Goal: Transaction & Acquisition: Download file/media

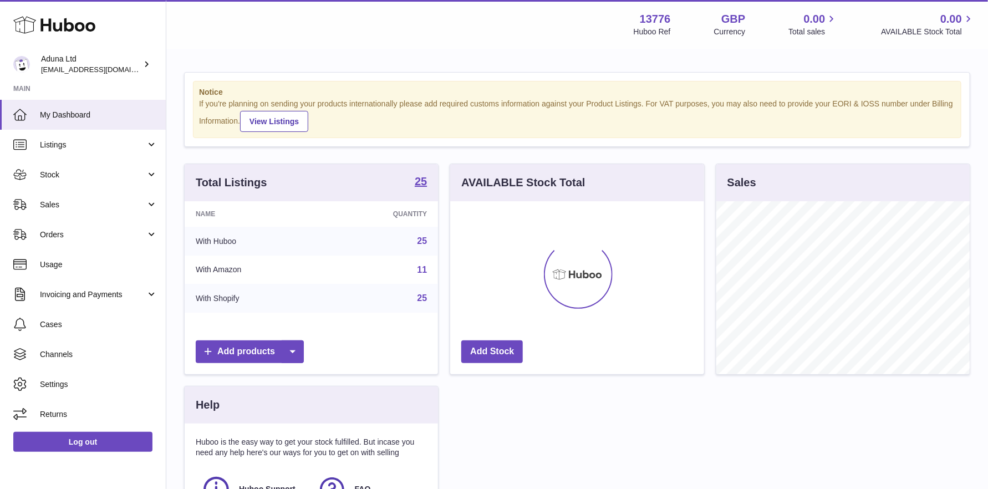
scroll to position [172, 254]
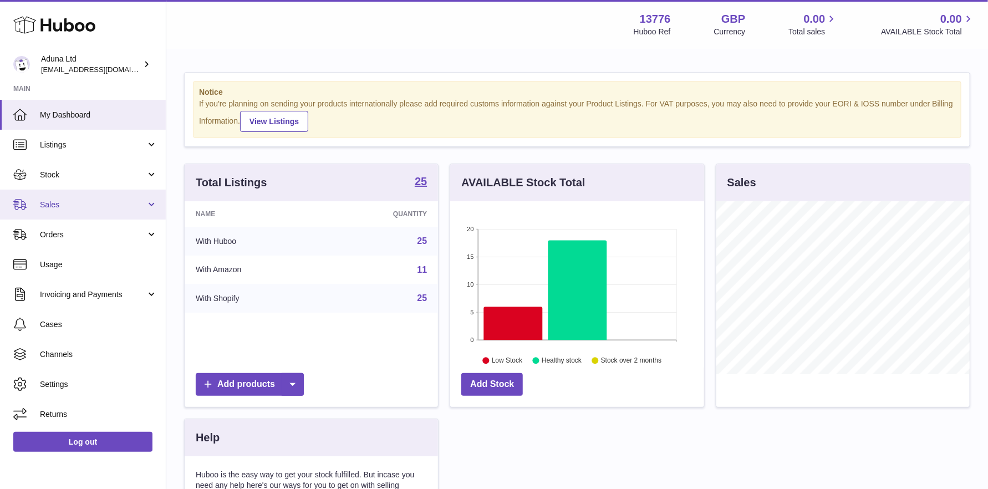
click at [71, 204] on span "Sales" at bounding box center [93, 205] width 106 height 11
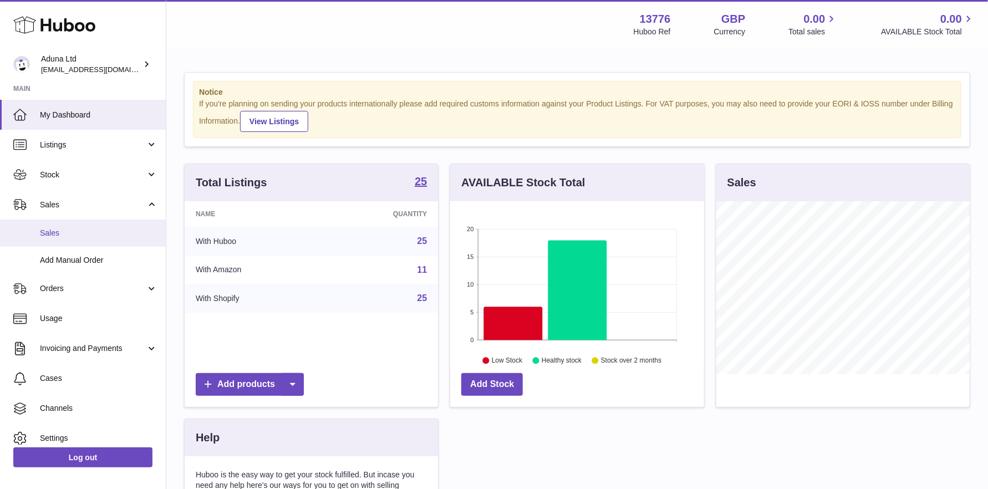
click at [60, 224] on link "Sales" at bounding box center [83, 232] width 166 height 27
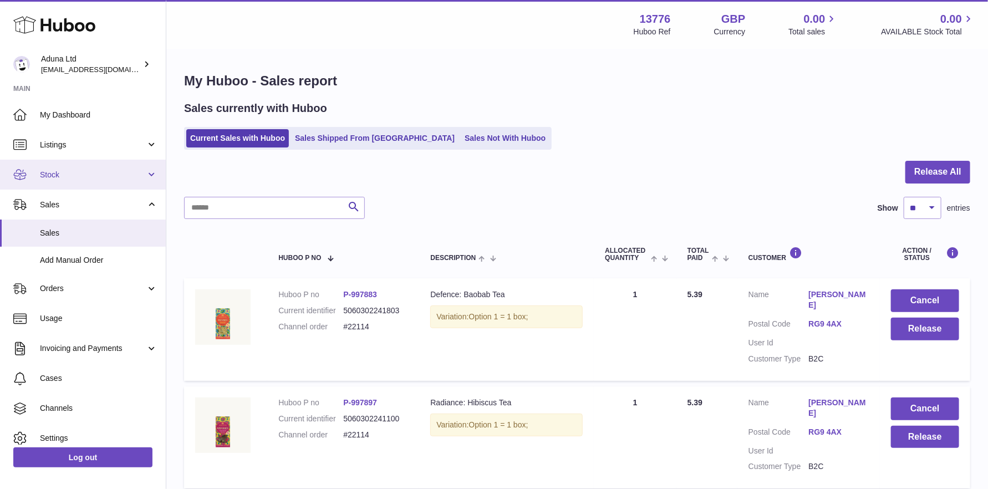
click at [78, 170] on span "Stock" at bounding box center [93, 175] width 106 height 11
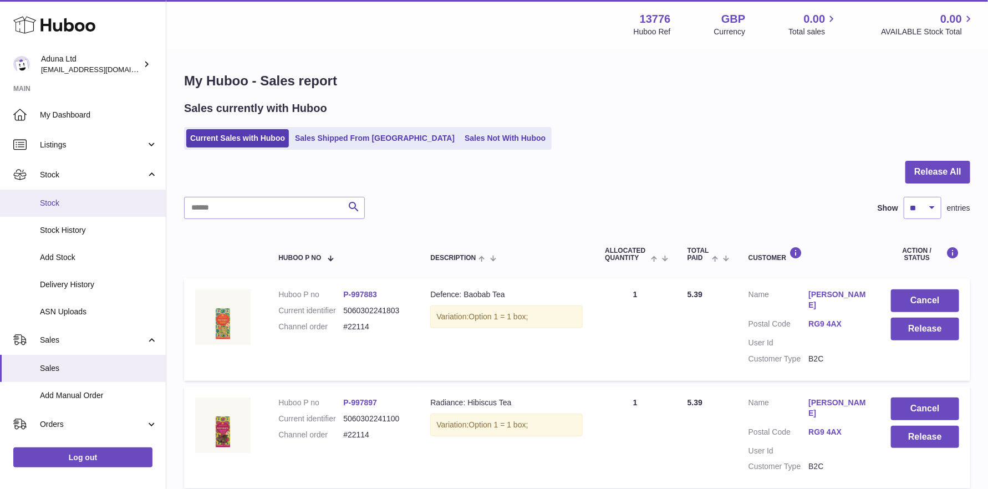
click at [71, 203] on span "Stock" at bounding box center [99, 203] width 118 height 11
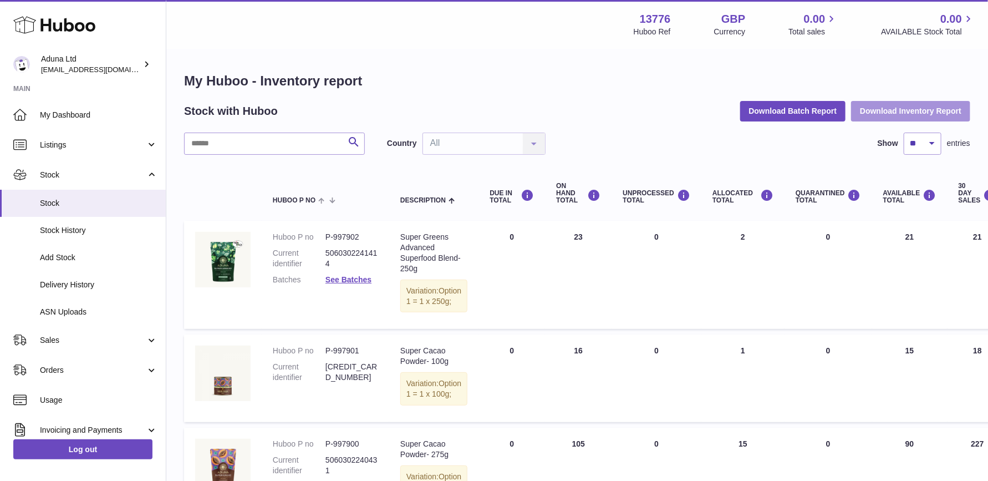
click at [901, 112] on button "Download Inventory Report" at bounding box center [910, 111] width 119 height 20
